Goal: Find contact information

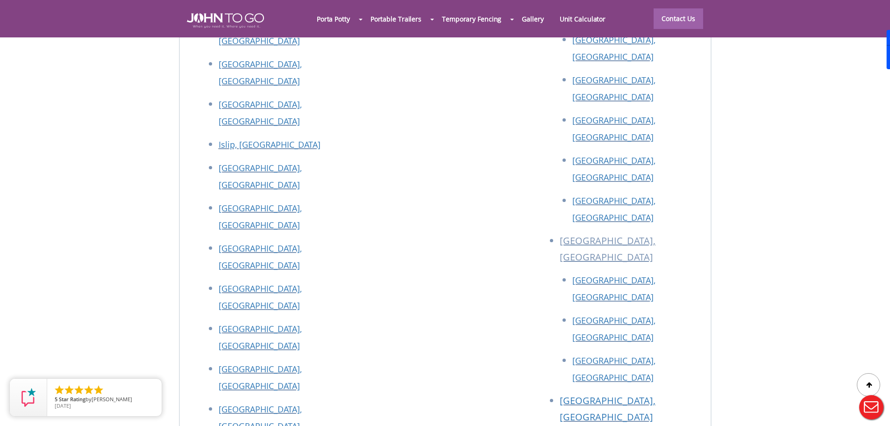
scroll to position [4219, 0]
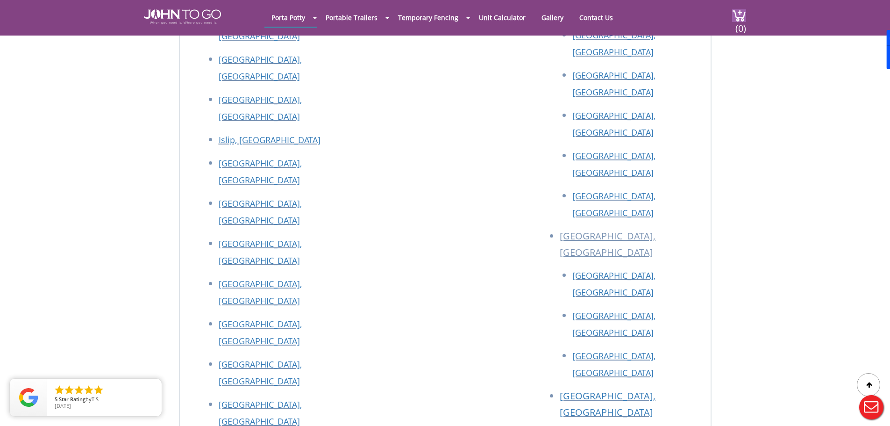
scroll to position [2348, 0]
